Goal: Find specific page/section: Find specific page/section

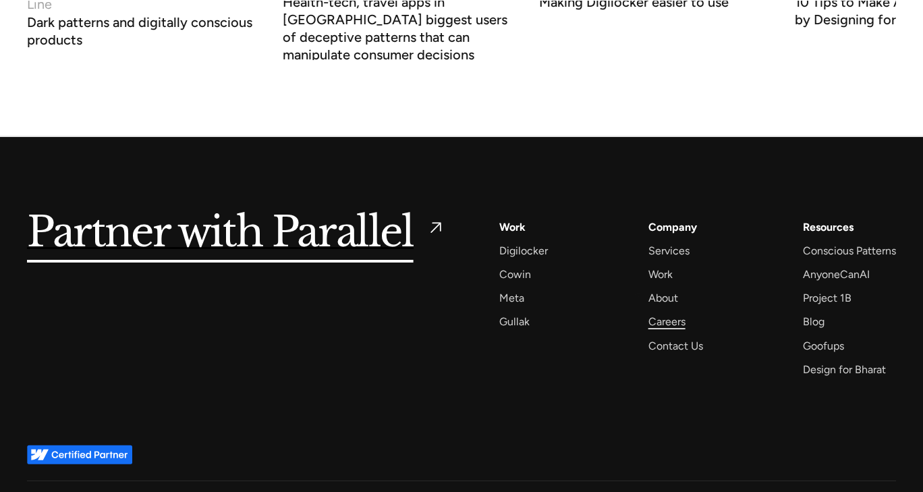
click at [648, 312] on div "Careers" at bounding box center [666, 321] width 37 height 18
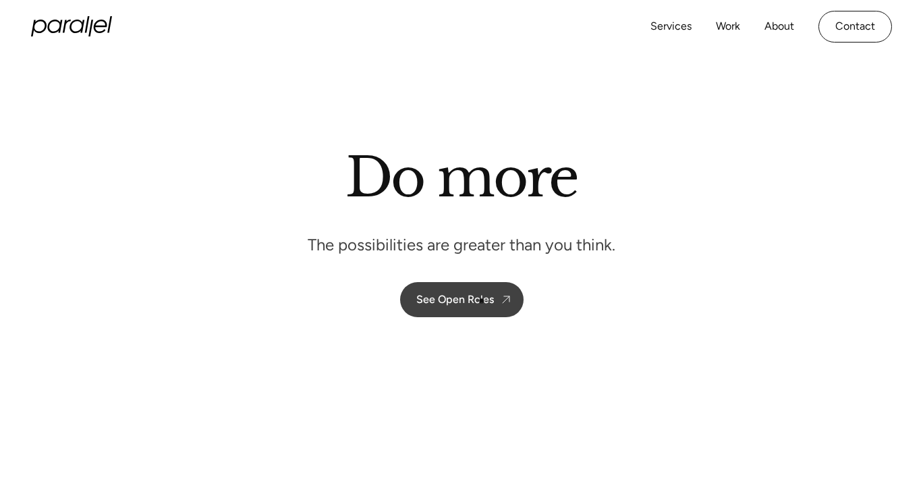
click at [479, 299] on div "See Open Roles" at bounding box center [455, 299] width 78 height 13
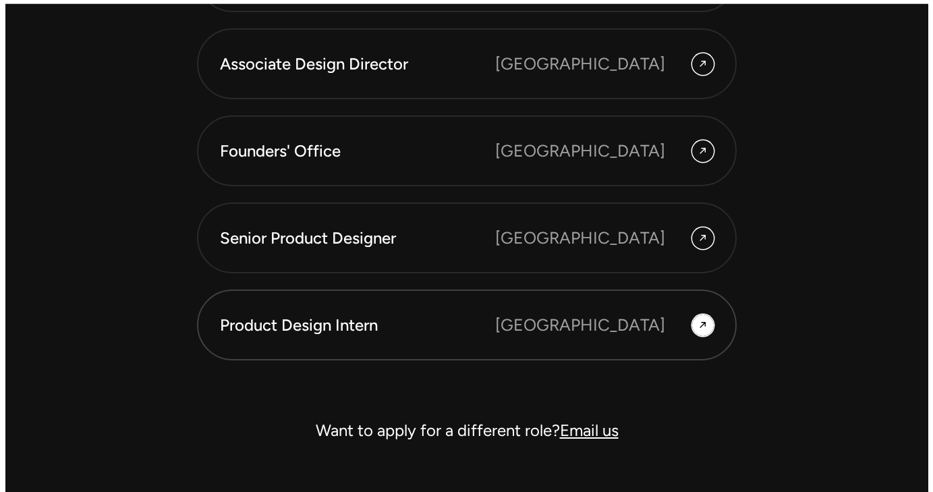
scroll to position [3767, 0]
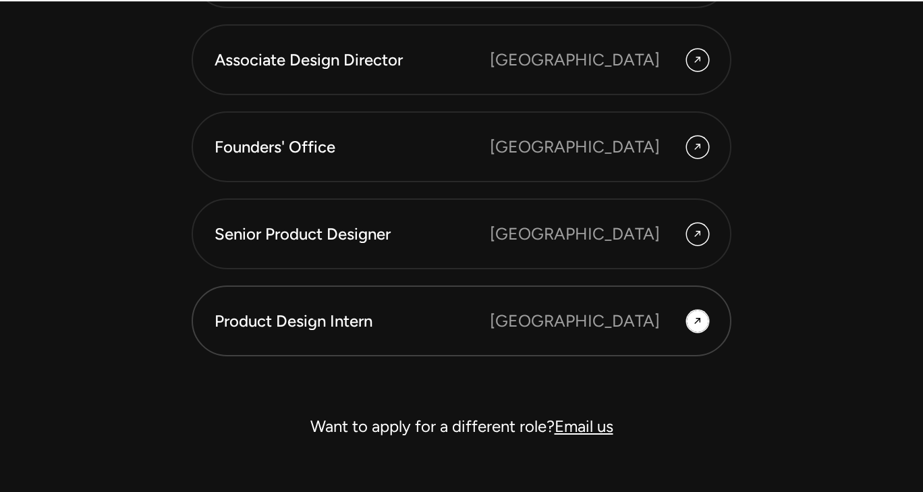
click at [315, 319] on div "Product Design Intern" at bounding box center [351, 321] width 275 height 23
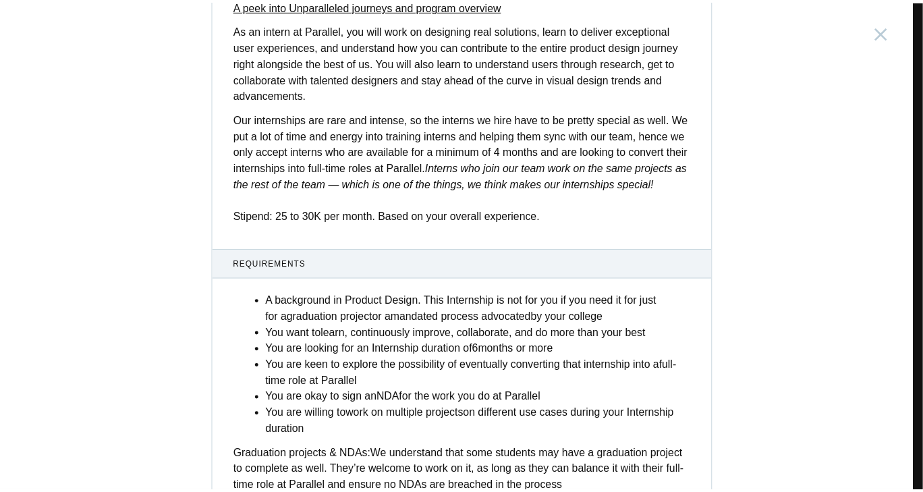
scroll to position [529, 0]
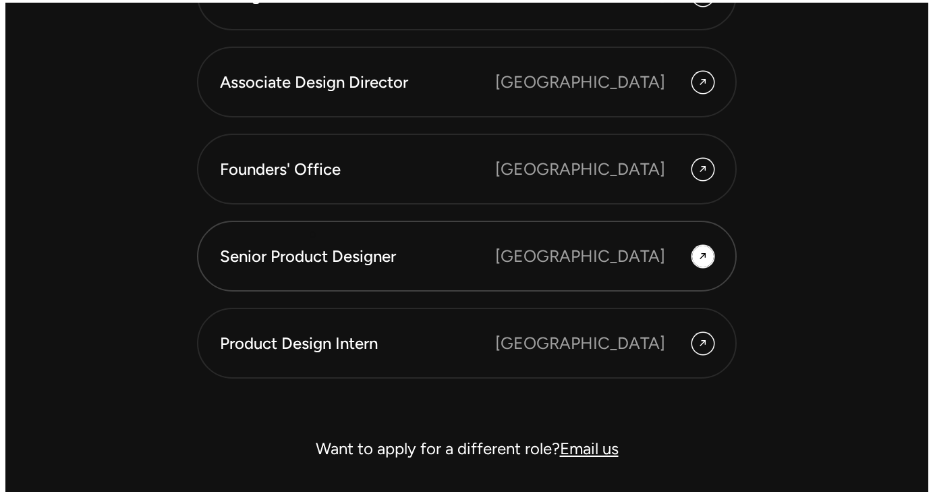
scroll to position [3746, 0]
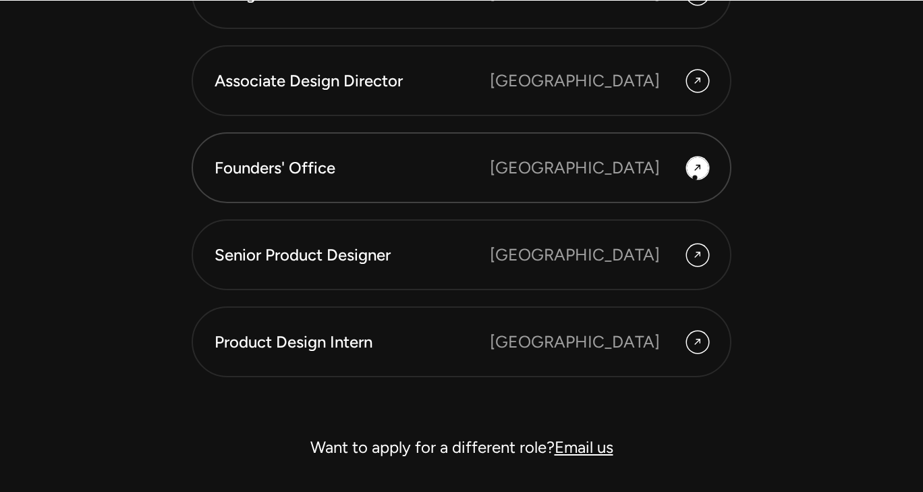
click at [695, 177] on div at bounding box center [697, 168] width 11 height 20
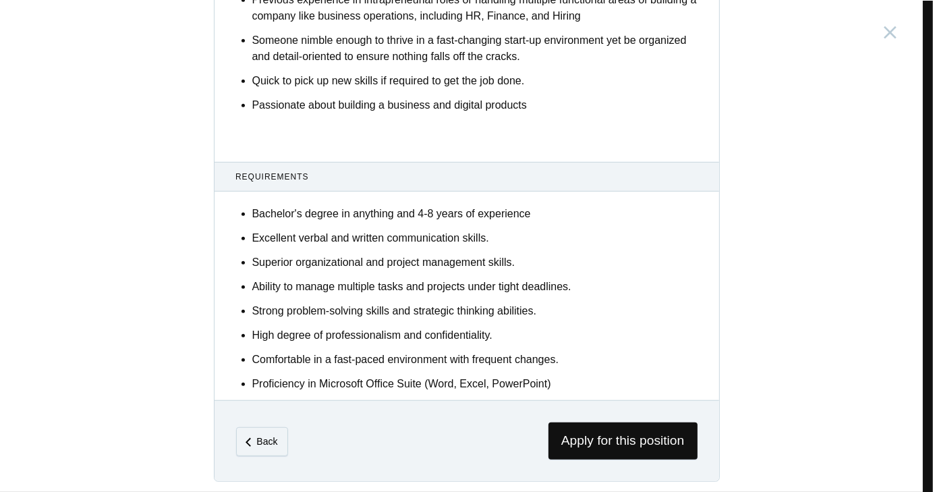
scroll to position [796, 0]
